Goal: Task Accomplishment & Management: Manage account settings

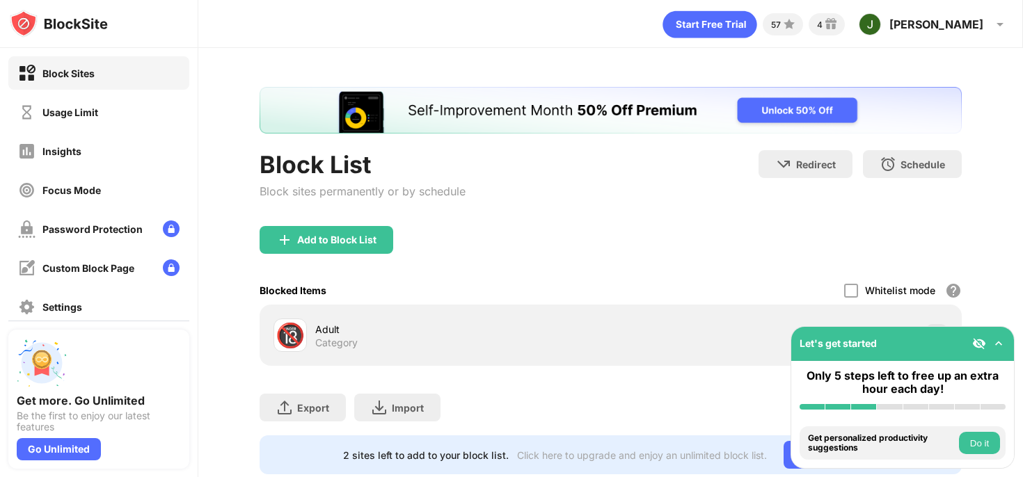
click at [127, 117] on div "Usage Limit" at bounding box center [98, 111] width 181 height 33
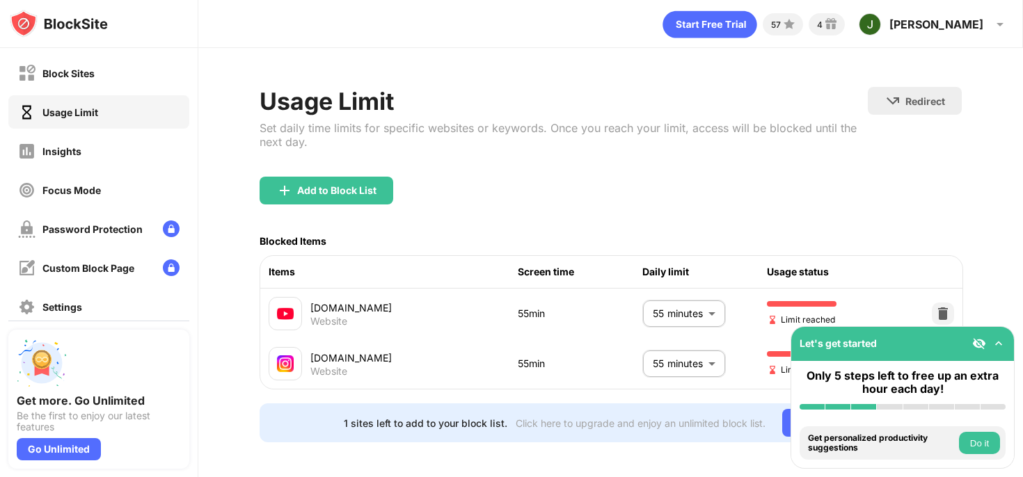
click at [680, 366] on body "Block Sites Usage Limit Insights Focus Mode Password Protection Custom Block Pa…" at bounding box center [511, 238] width 1023 height 477
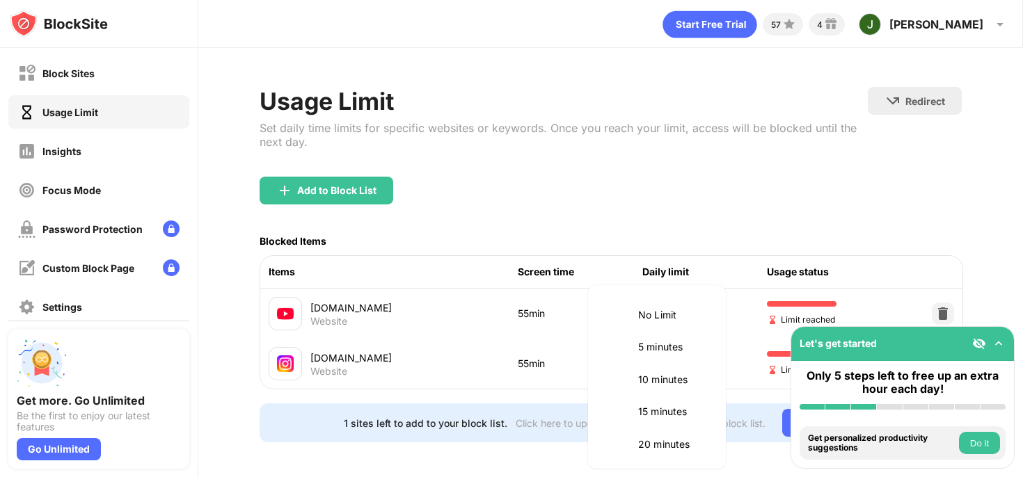
scroll to position [293, 0]
click at [653, 399] on li "60 minutes" at bounding box center [656, 410] width 121 height 32
type input "**"
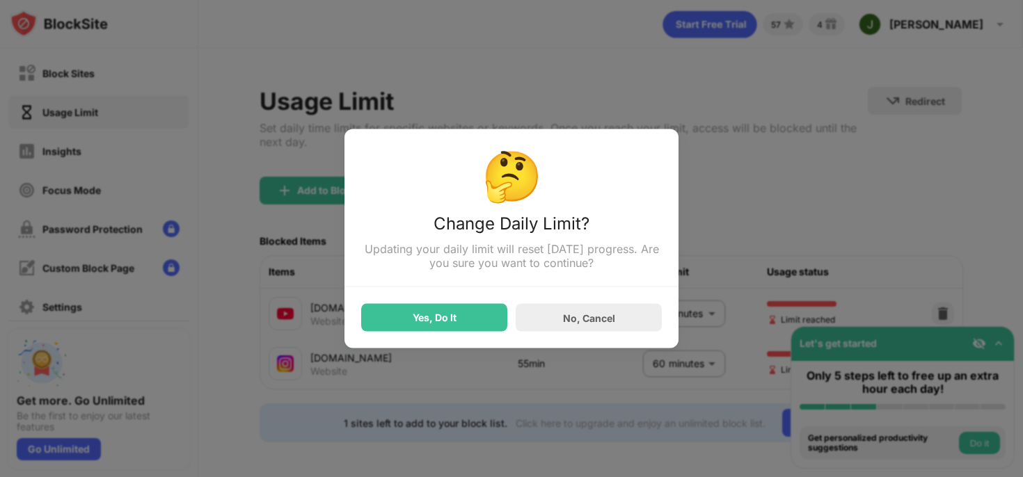
click at [437, 323] on div "Yes, Do It" at bounding box center [435, 317] width 44 height 11
